Goal: Task Accomplishment & Management: Manage account settings

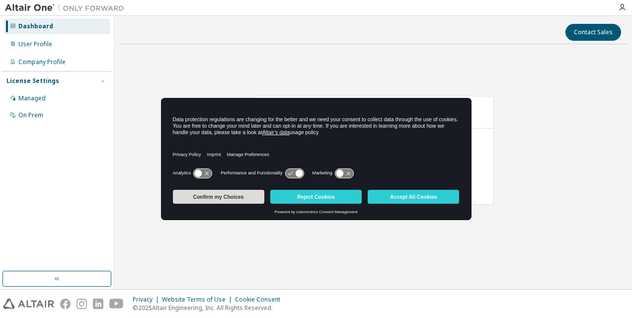
click at [241, 192] on button "Confirm my Choices" at bounding box center [218, 197] width 91 height 14
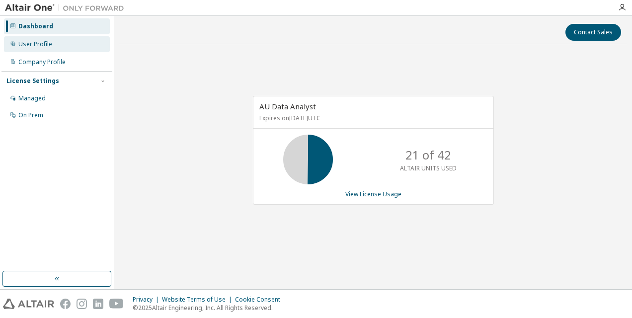
click at [50, 43] on div "User Profile" at bounding box center [35, 44] width 34 height 8
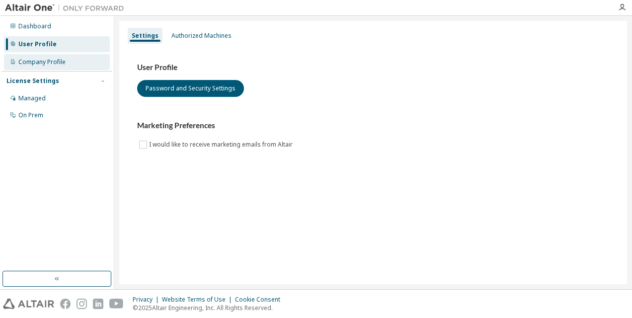
click at [60, 62] on div "Company Profile" at bounding box center [41, 62] width 47 height 8
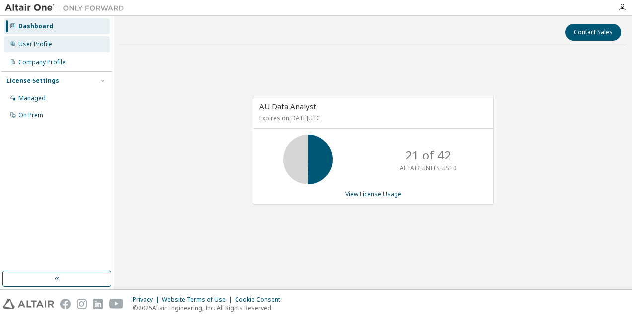
click at [45, 43] on div "User Profile" at bounding box center [35, 44] width 34 height 8
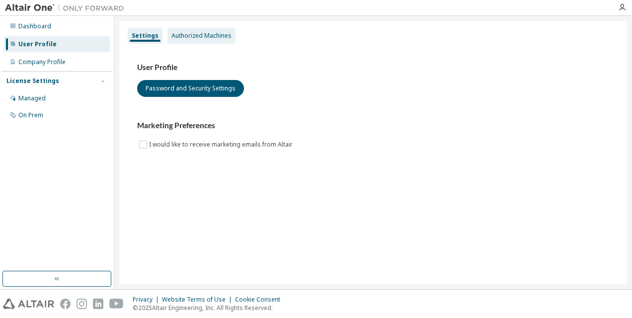
click at [190, 37] on div "Authorized Machines" at bounding box center [202, 36] width 60 height 8
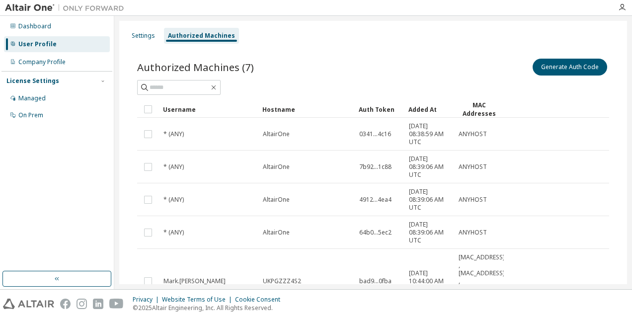
click at [630, 84] on div "Settings Authorized Machines Authorized Machines (7) Generate Auth Code Clear L…" at bounding box center [373, 152] width 518 height 273
drag, startPoint x: 629, startPoint y: 85, endPoint x: 627, endPoint y: 152, distance: 67.6
click at [627, 152] on div "Settings Authorized Machines Authorized Machines (7) Generate Auth Code Clear L…" at bounding box center [373, 152] width 518 height 273
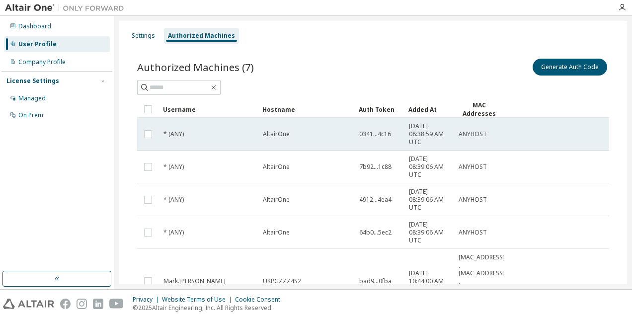
drag, startPoint x: 627, startPoint y: 152, endPoint x: 598, endPoint y: 142, distance: 31.0
click at [598, 142] on tr "* (ANY) AltairOne 0341...4c16 [DATE] 08:38:59 AM UTC ANYHOST" at bounding box center [373, 134] width 472 height 33
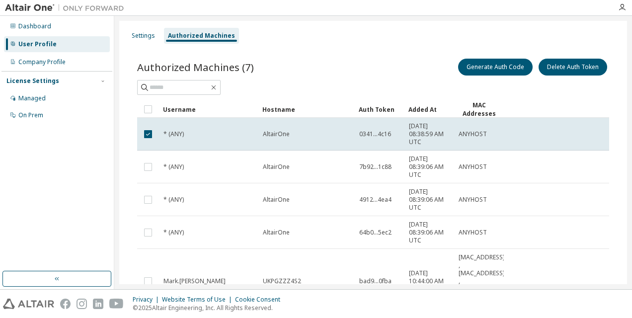
click at [418, 62] on div "Generate Auth Code Delete Auth Token" at bounding box center [491, 67] width 236 height 21
click at [515, 65] on button "Generate Auth Code" at bounding box center [495, 67] width 75 height 17
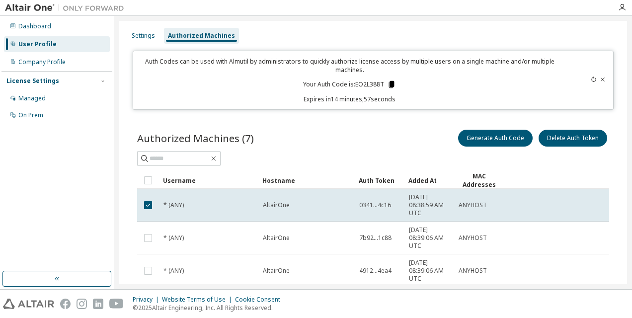
click at [392, 85] on icon at bounding box center [391, 84] width 5 height 7
